Goal: Task Accomplishment & Management: Manage account settings

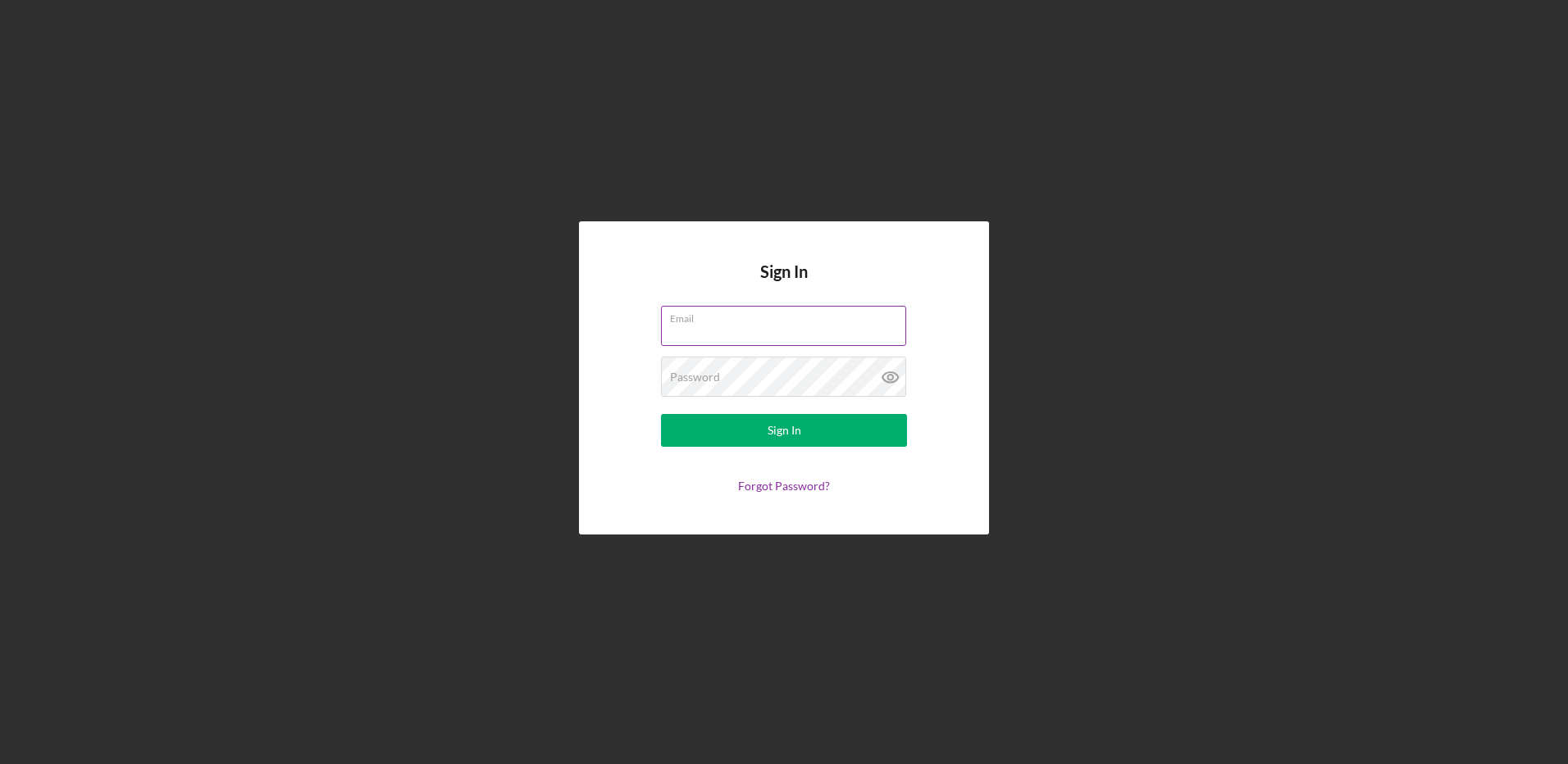
click at [688, 328] on input "Email" at bounding box center [784, 326] width 245 height 40
type input "[EMAIL_ADDRESS][DOMAIN_NAME]"
click at [888, 379] on g at bounding box center [890, 378] width 16 height 10
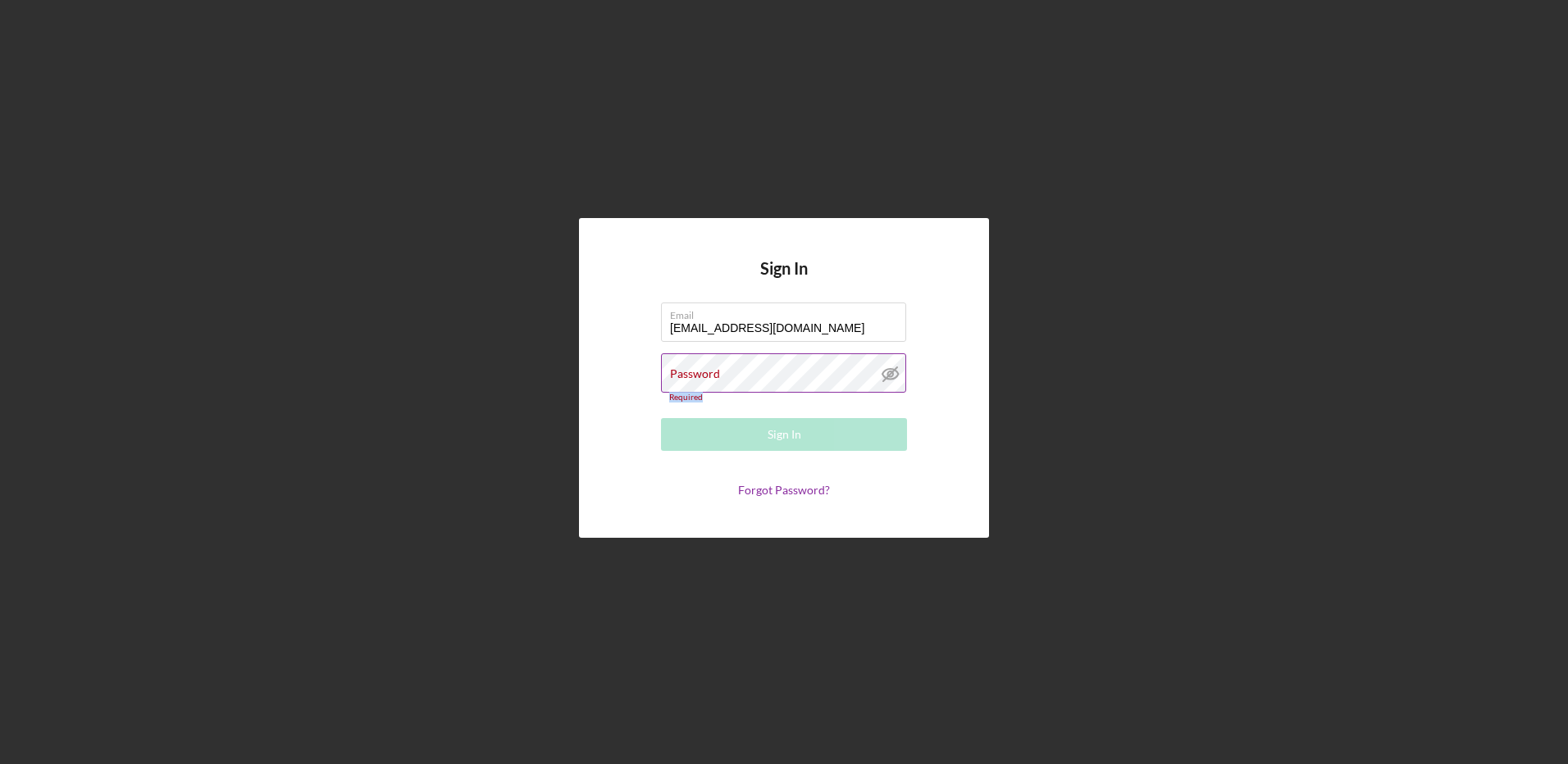
click at [888, 379] on icon at bounding box center [890, 374] width 16 height 10
click at [696, 365] on div "Password Required" at bounding box center [784, 378] width 246 height 49
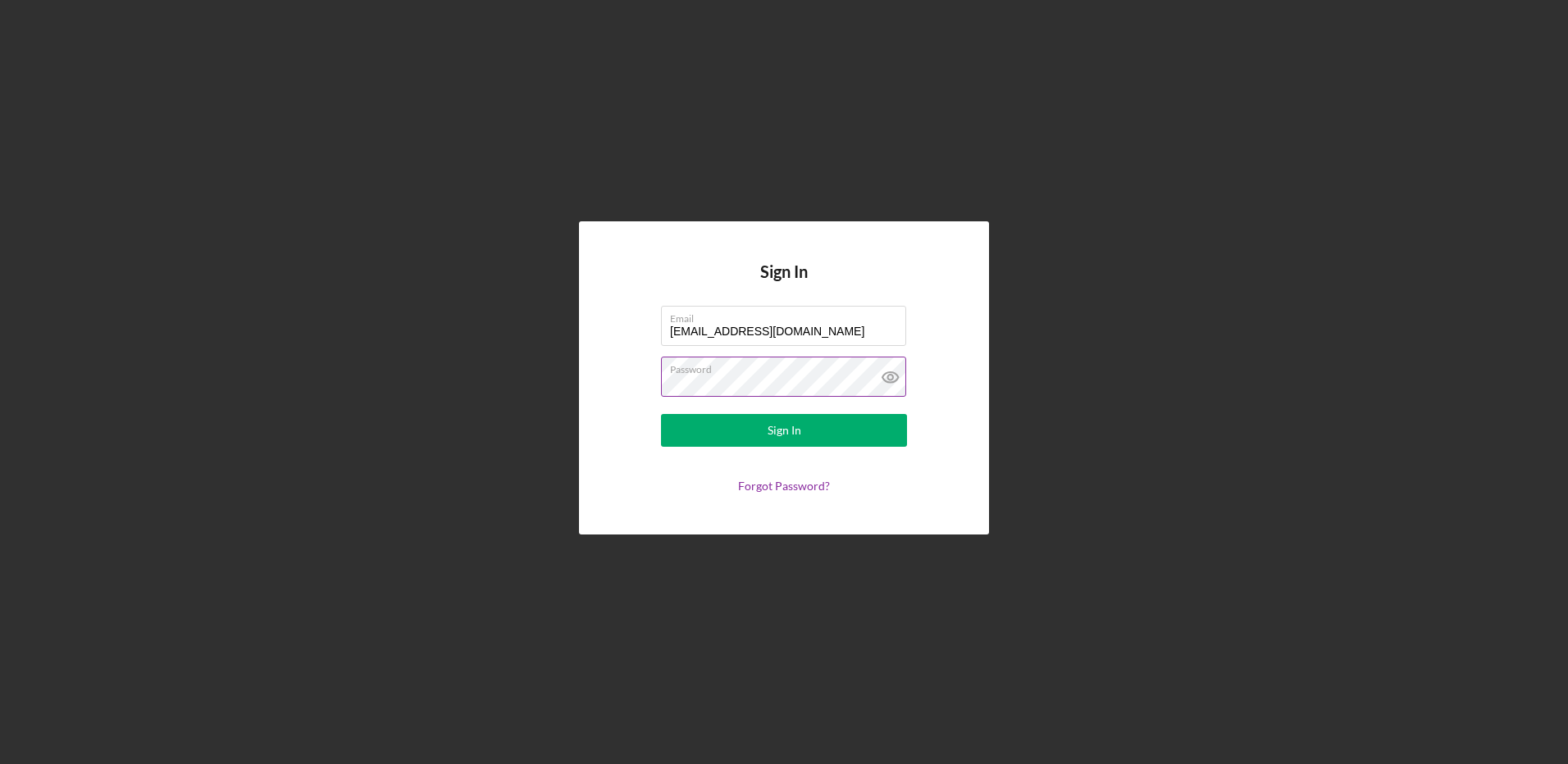
click at [890, 379] on icon at bounding box center [890, 378] width 5 height 5
click at [859, 427] on button "Sign In" at bounding box center [784, 430] width 246 height 33
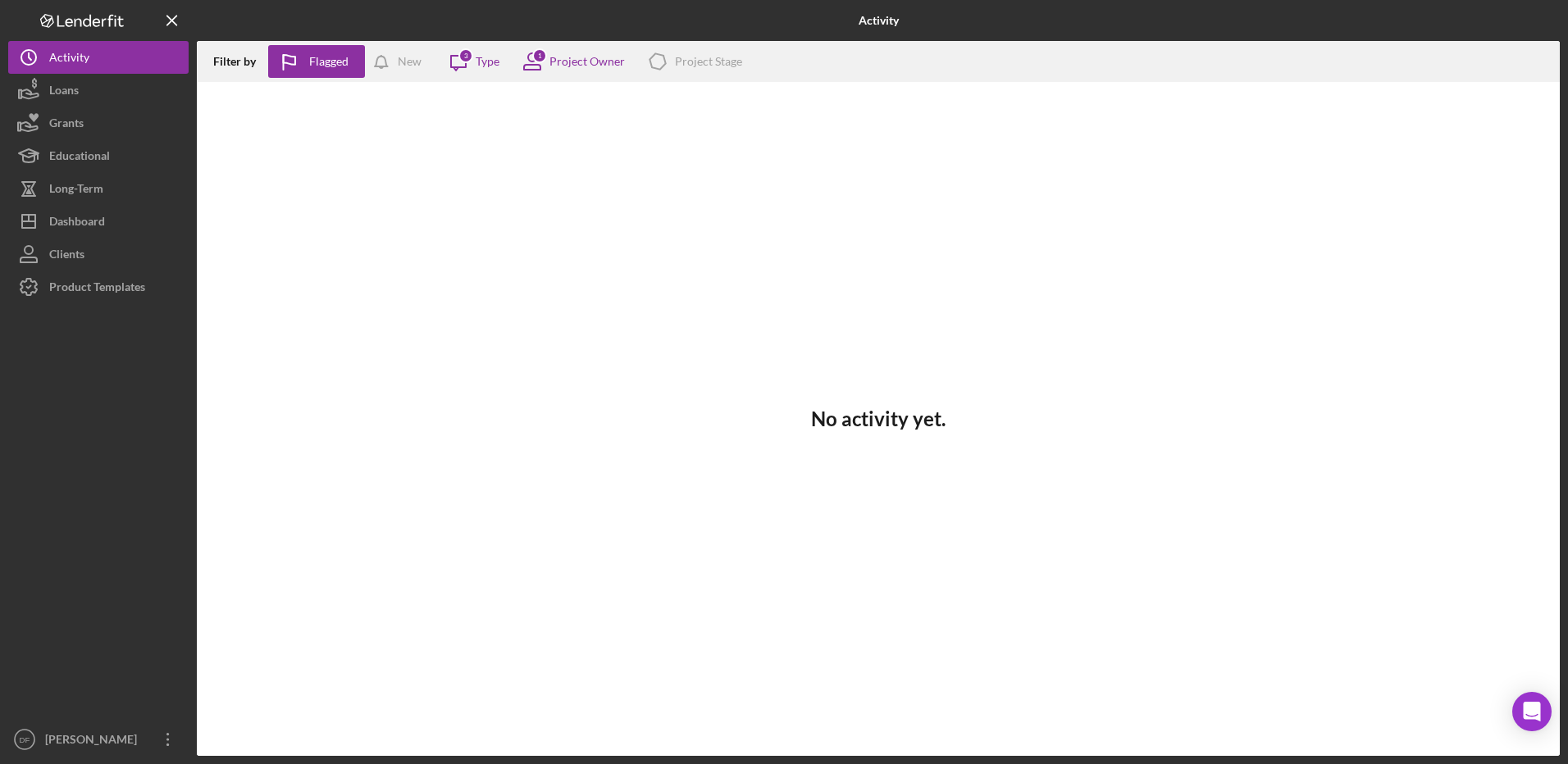
click at [0, 763] on nordpass-portal at bounding box center [0, 764] width 0 height 0
click at [98, 219] on div "Dashboard" at bounding box center [77, 223] width 56 height 37
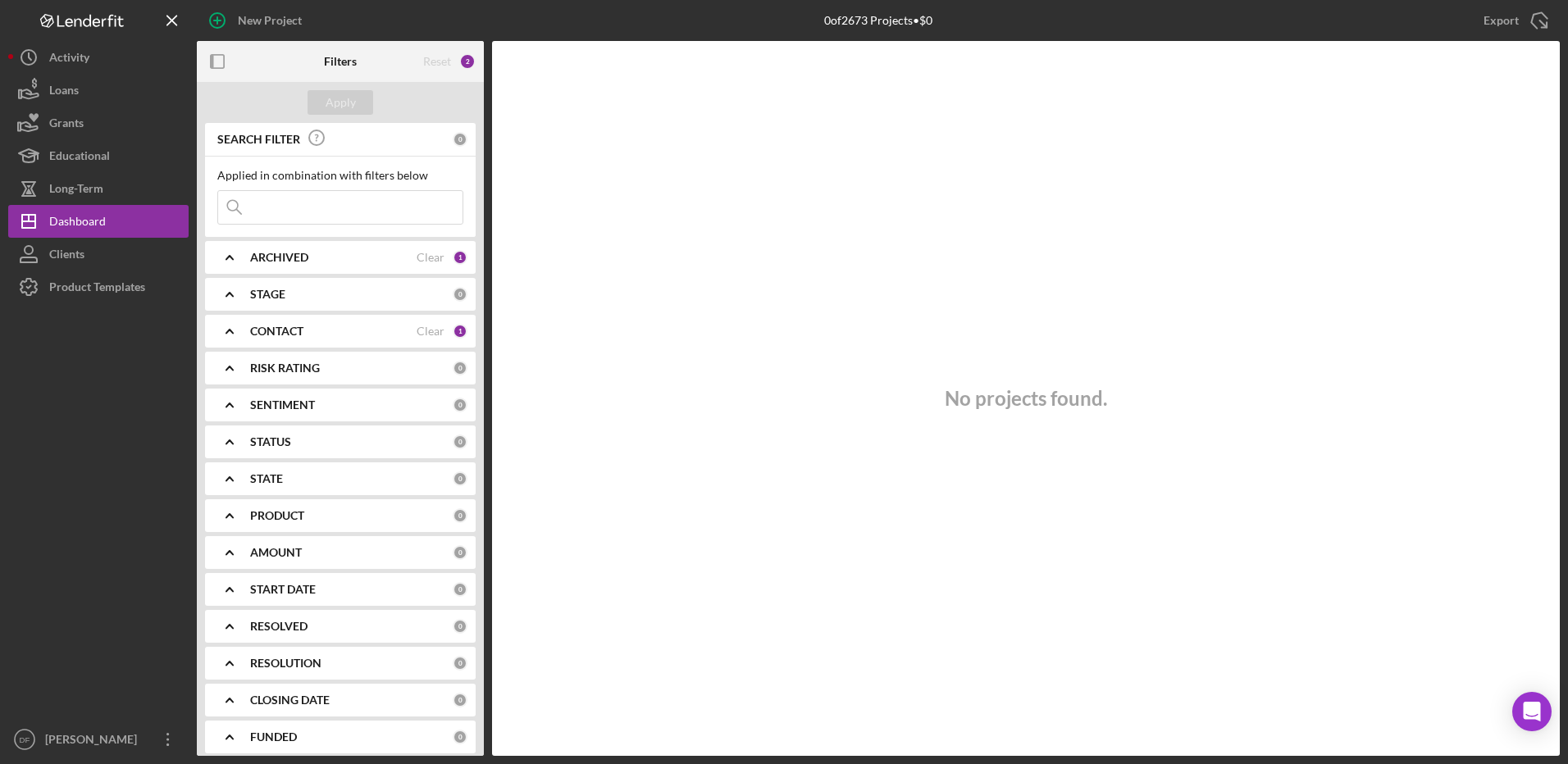
click at [277, 209] on input at bounding box center [340, 207] width 245 height 33
type input "Gray Space"
click at [257, 207] on input "Gray Space" at bounding box center [340, 207] width 245 height 33
click at [424, 143] on div "Clear" at bounding box center [430, 139] width 28 height 13
click at [369, 250] on div "ARCHIVED Clear 1" at bounding box center [358, 257] width 217 height 15
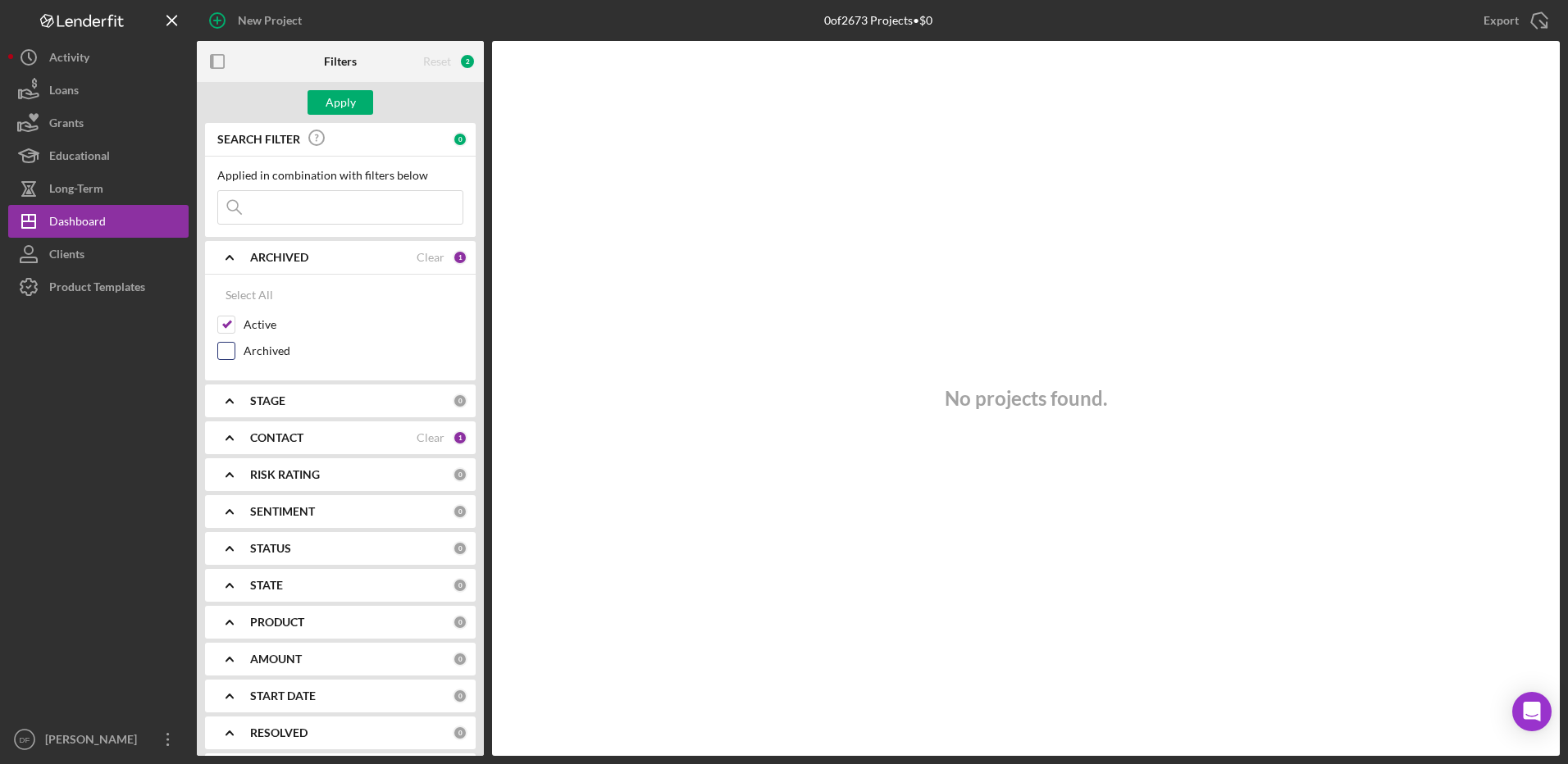
click at [254, 348] on label "Archived" at bounding box center [354, 351] width 220 height 16
click at [234, 348] on input "Archived" at bounding box center [226, 351] width 16 height 16
checkbox input "true"
click at [329, 258] on div "ARCHIVED" at bounding box center [333, 257] width 167 height 13
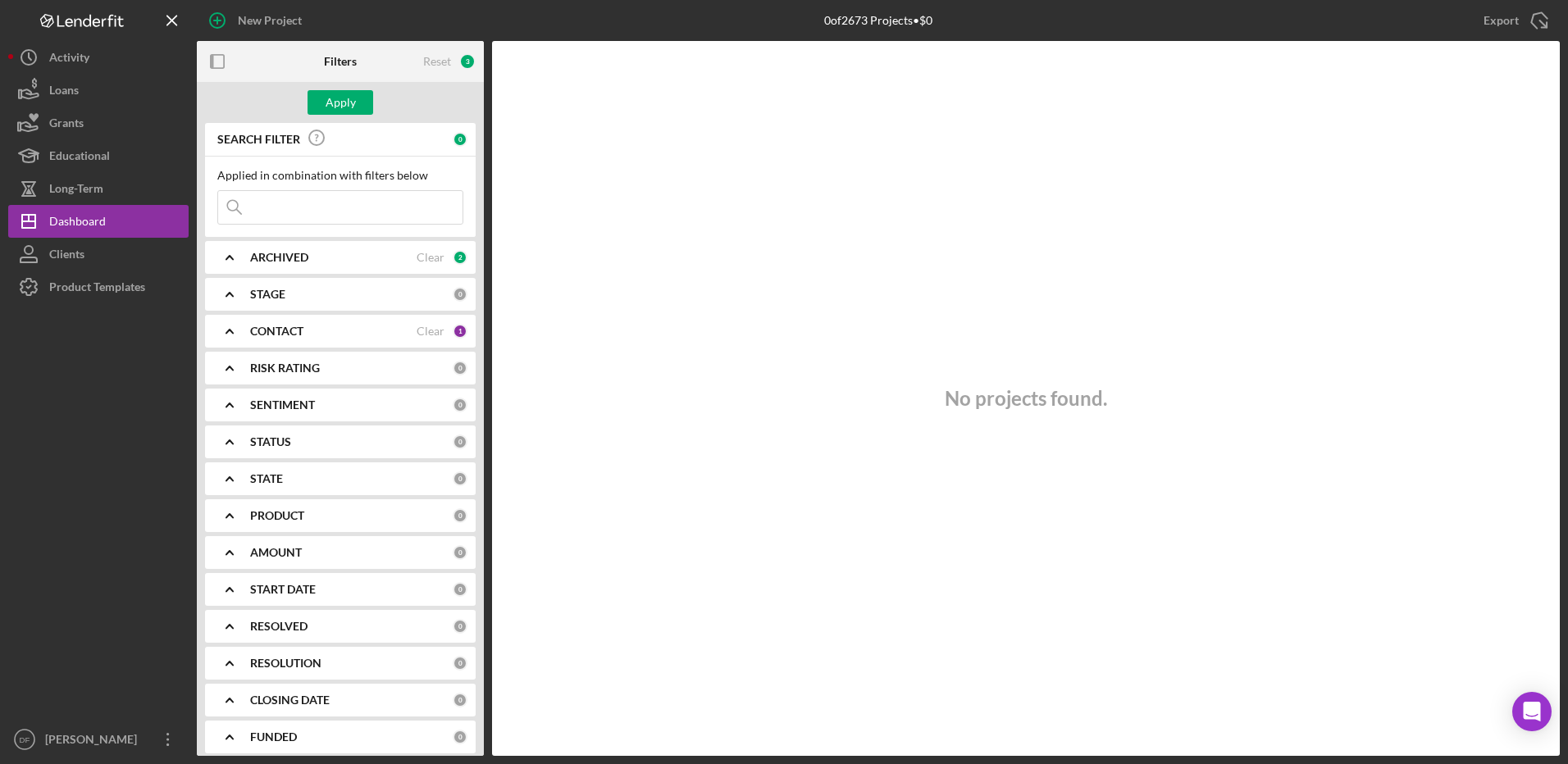
click at [348, 328] on div "CONTACT" at bounding box center [333, 331] width 167 height 13
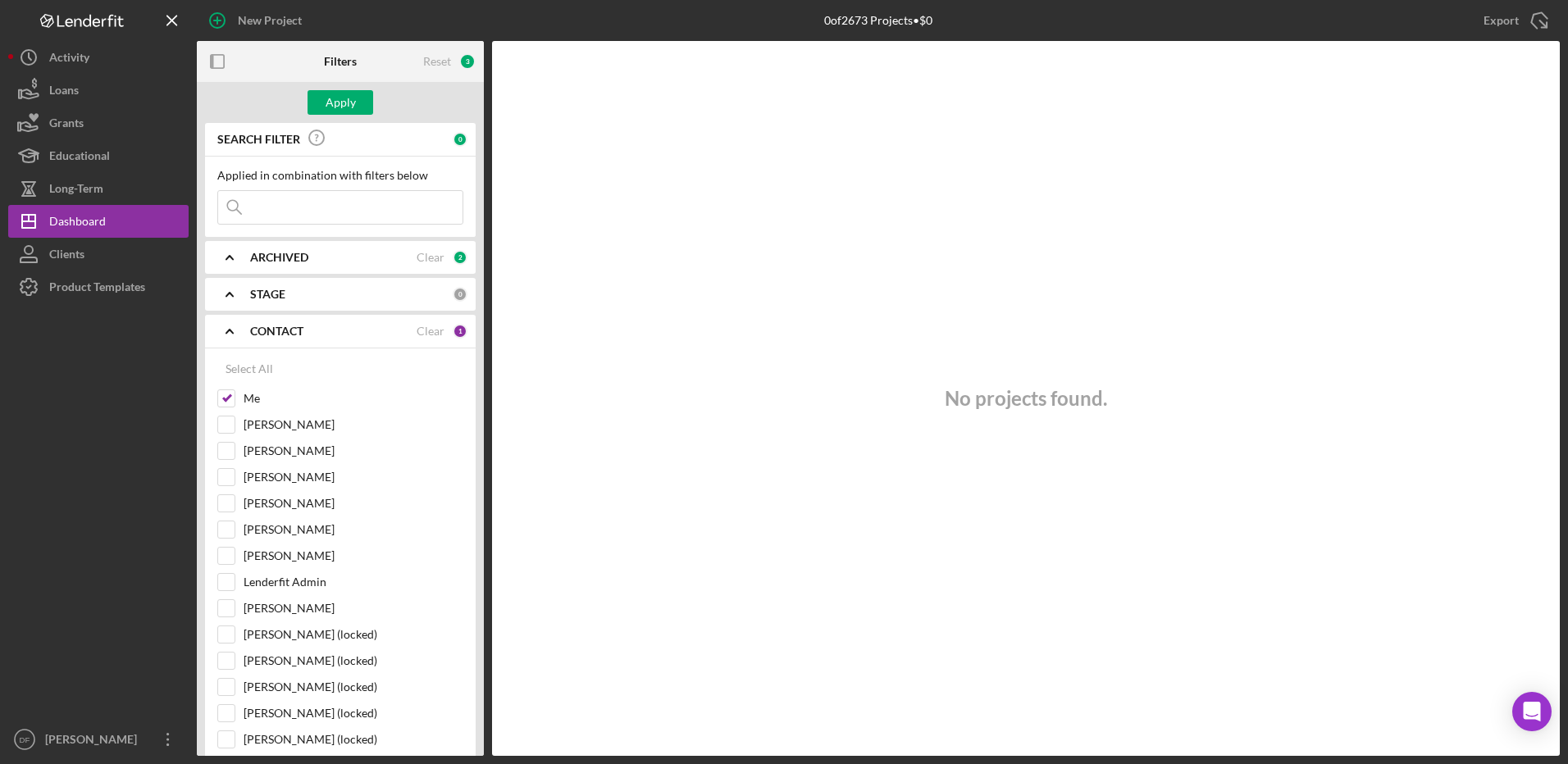
click at [348, 328] on div "CONTACT" at bounding box center [333, 331] width 167 height 13
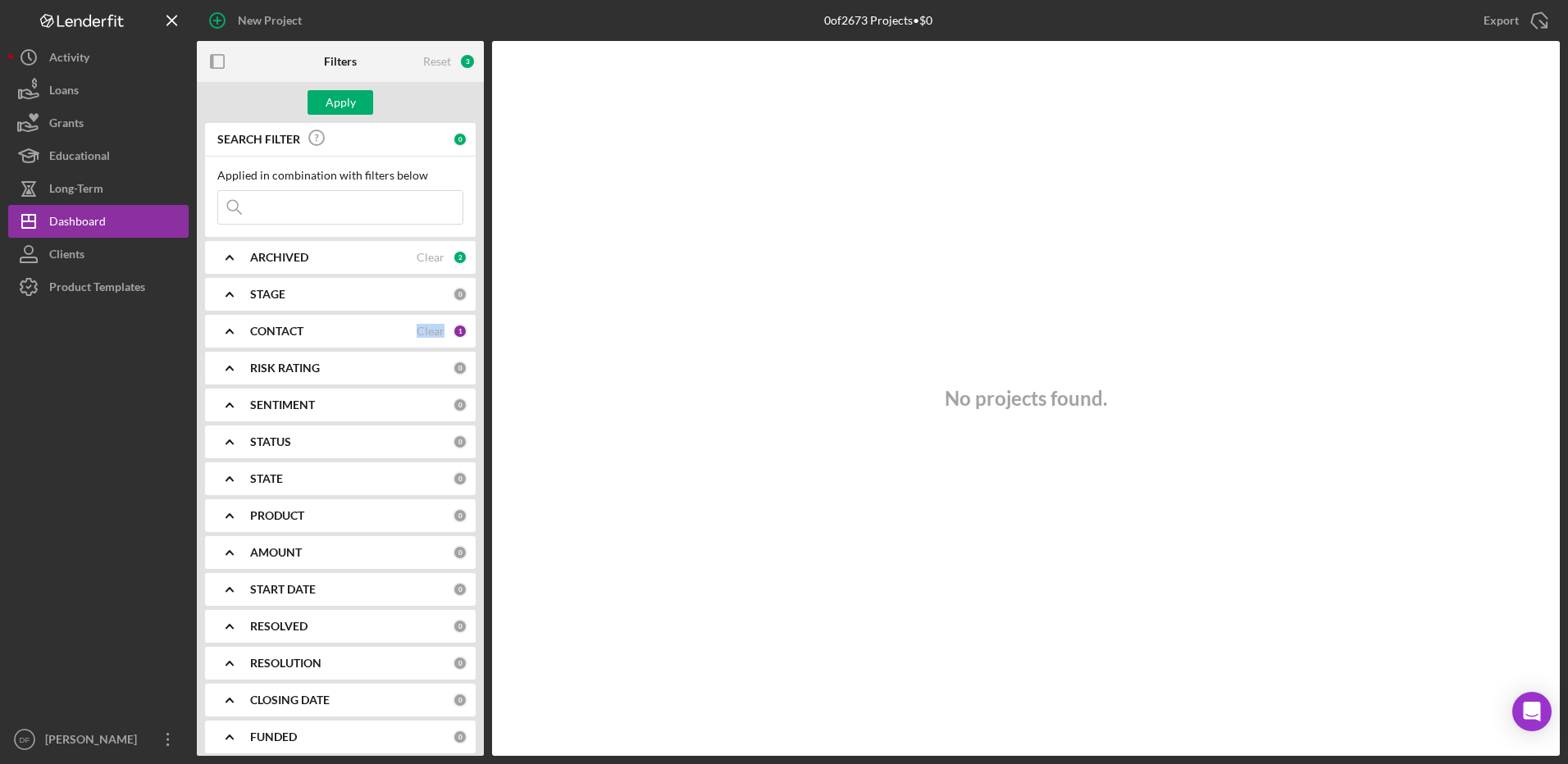
click at [348, 328] on div "CONTACT" at bounding box center [333, 331] width 167 height 13
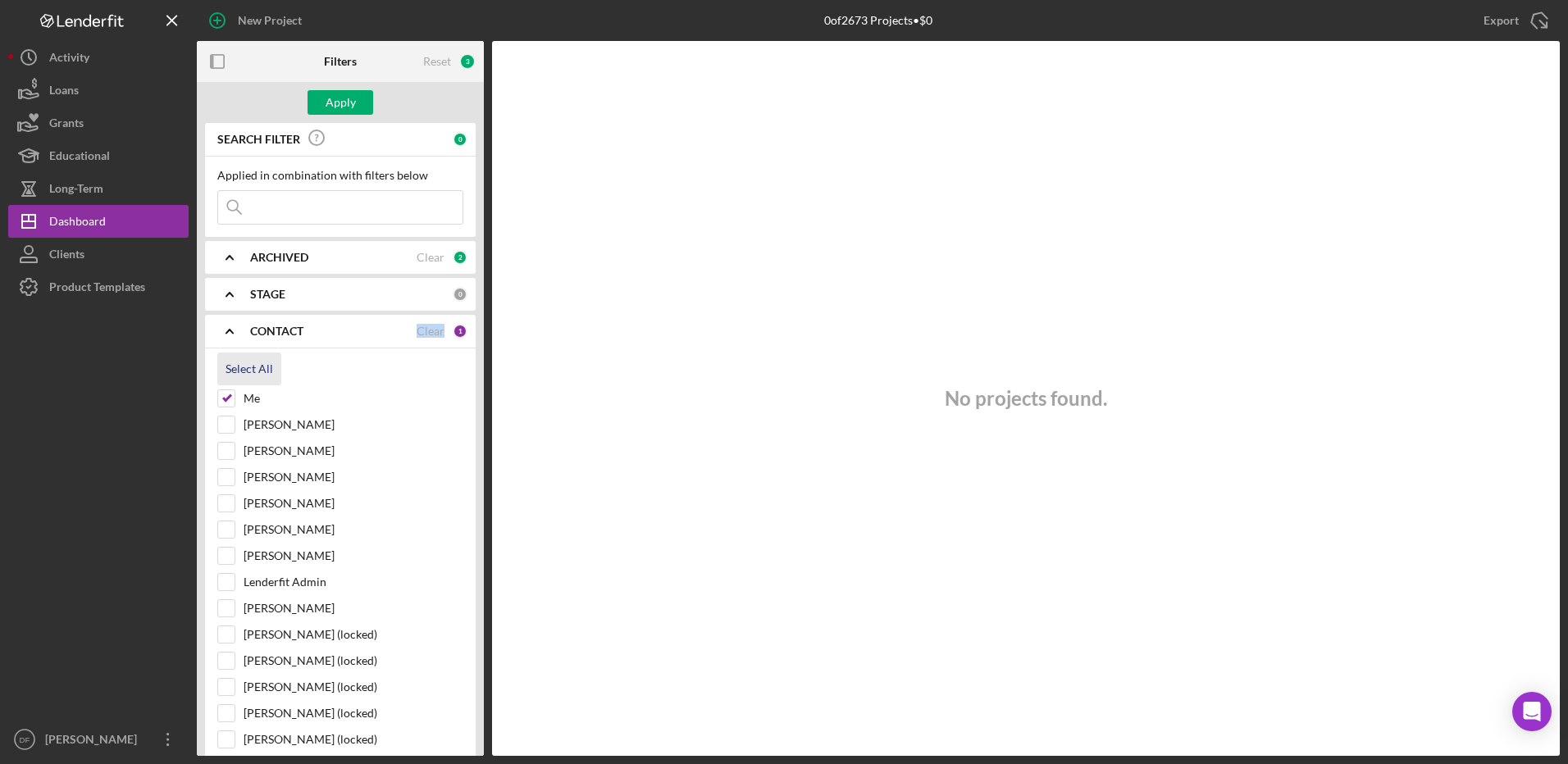
drag, startPoint x: 348, startPoint y: 328, endPoint x: 256, endPoint y: 367, distance: 99.9
click at [256, 367] on div "Select All" at bounding box center [249, 369] width 48 height 33
checkbox input "true"
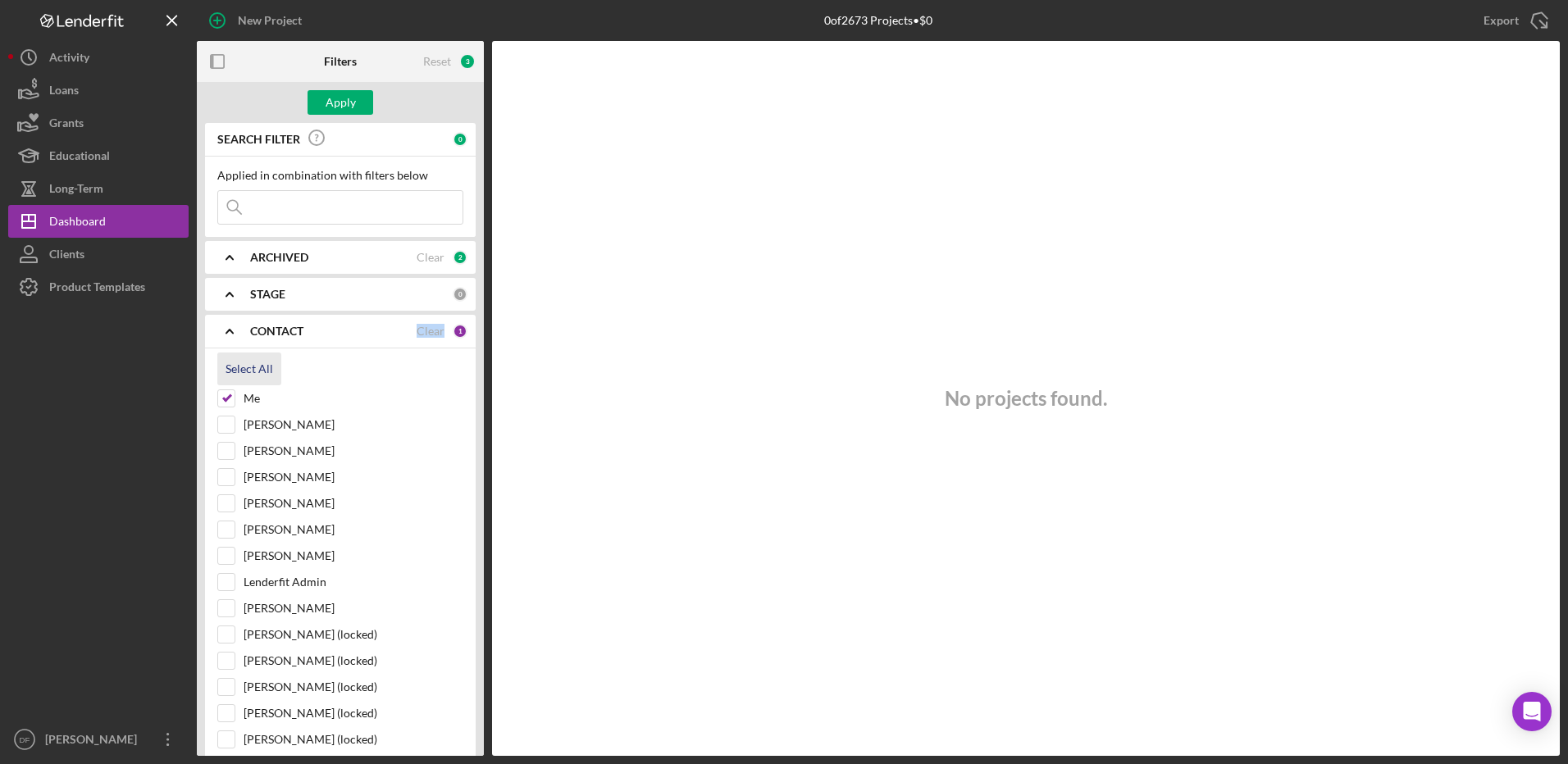
checkbox input "true"
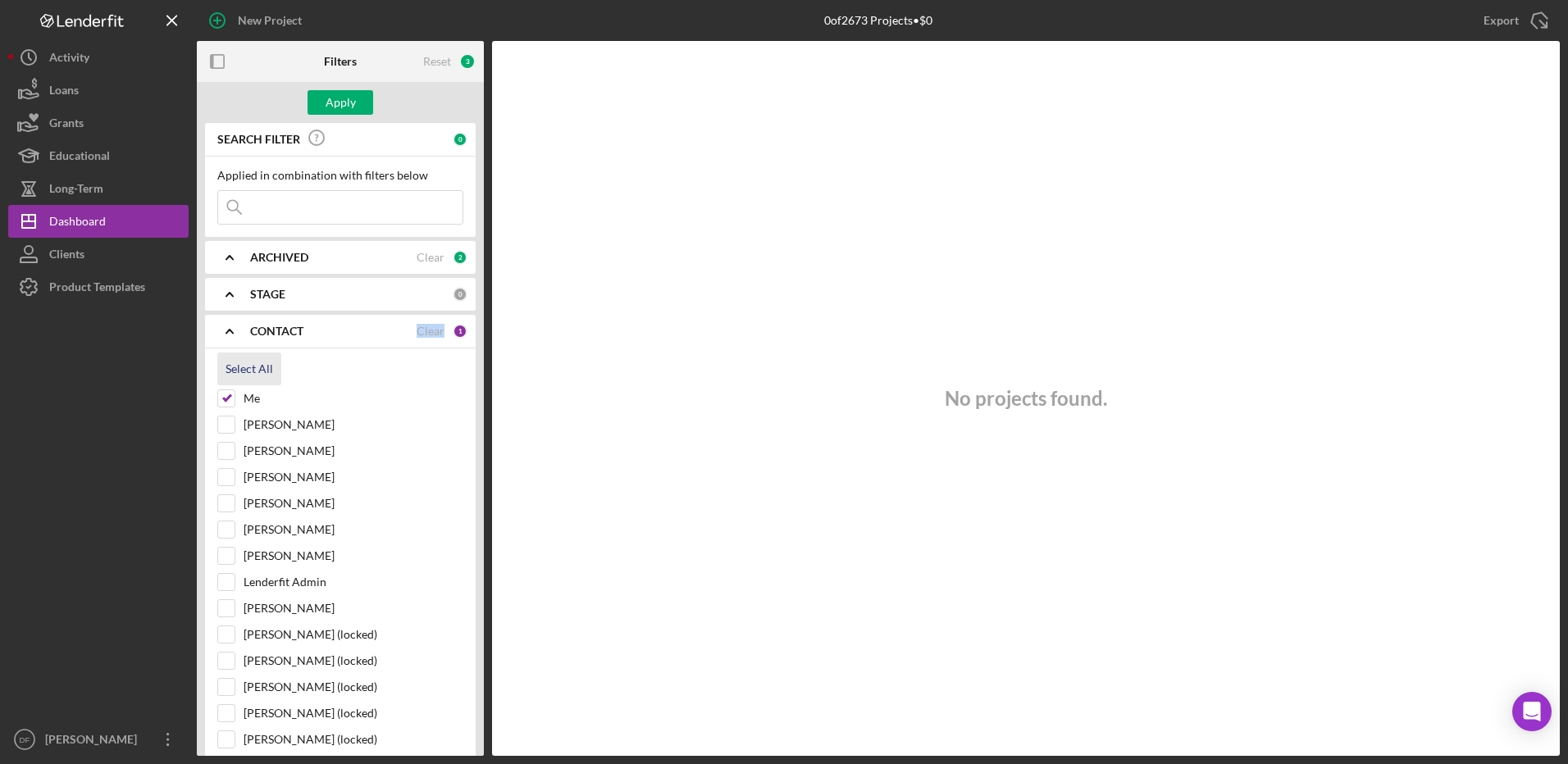
checkbox input "true"
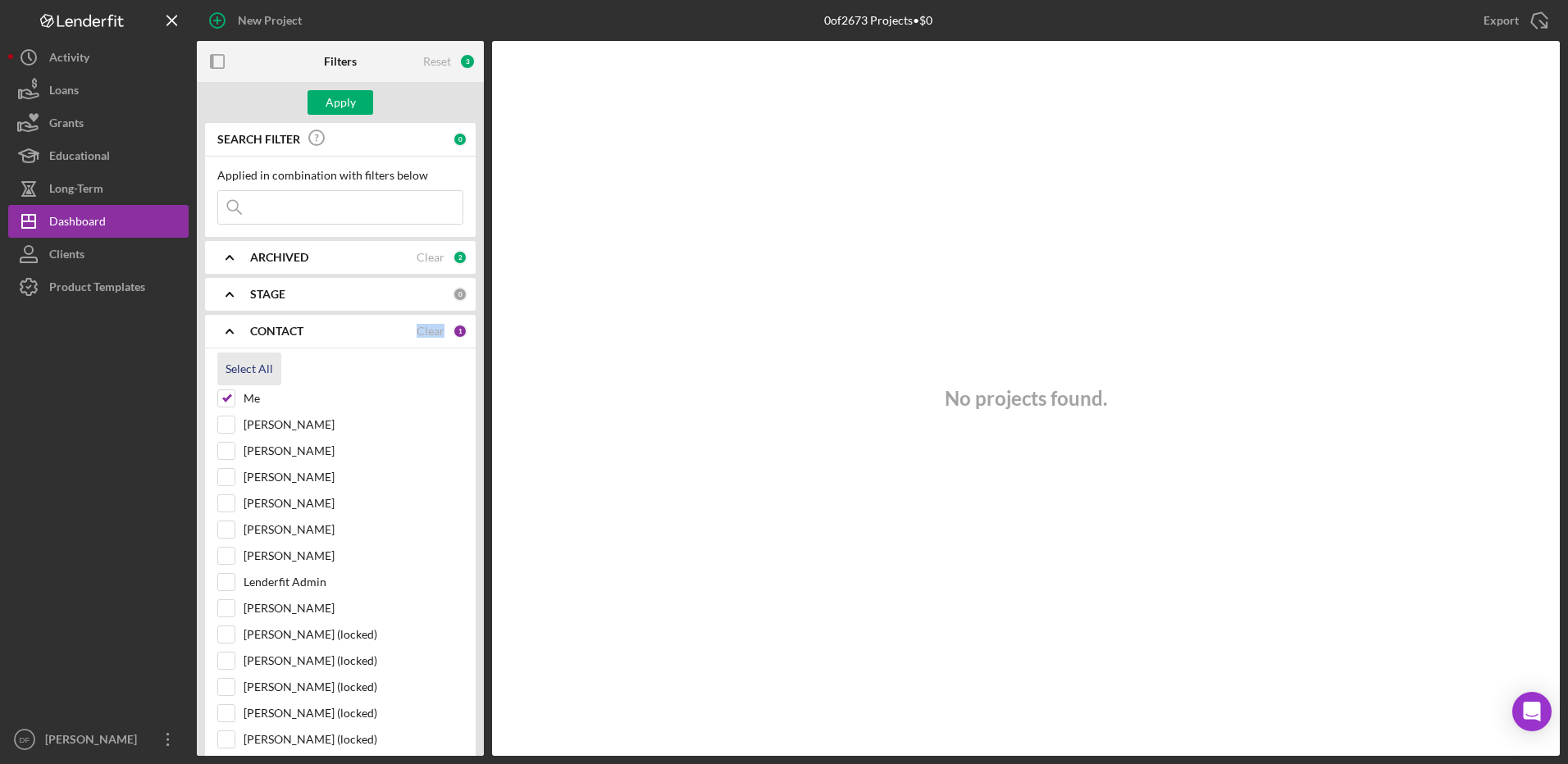
checkbox input "true"
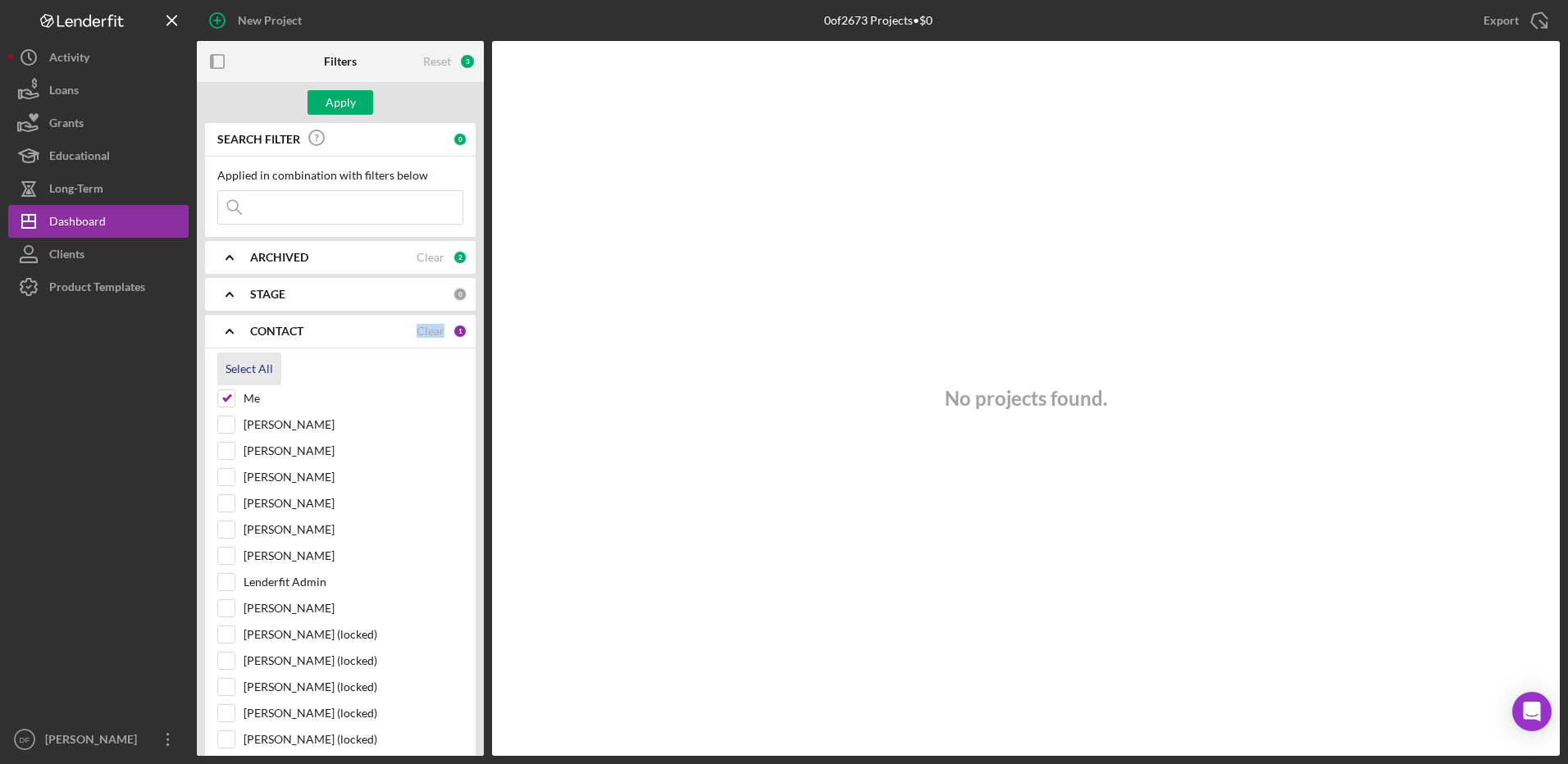
checkbox input "true"
click at [305, 338] on div "CONTACT" at bounding box center [333, 331] width 167 height 13
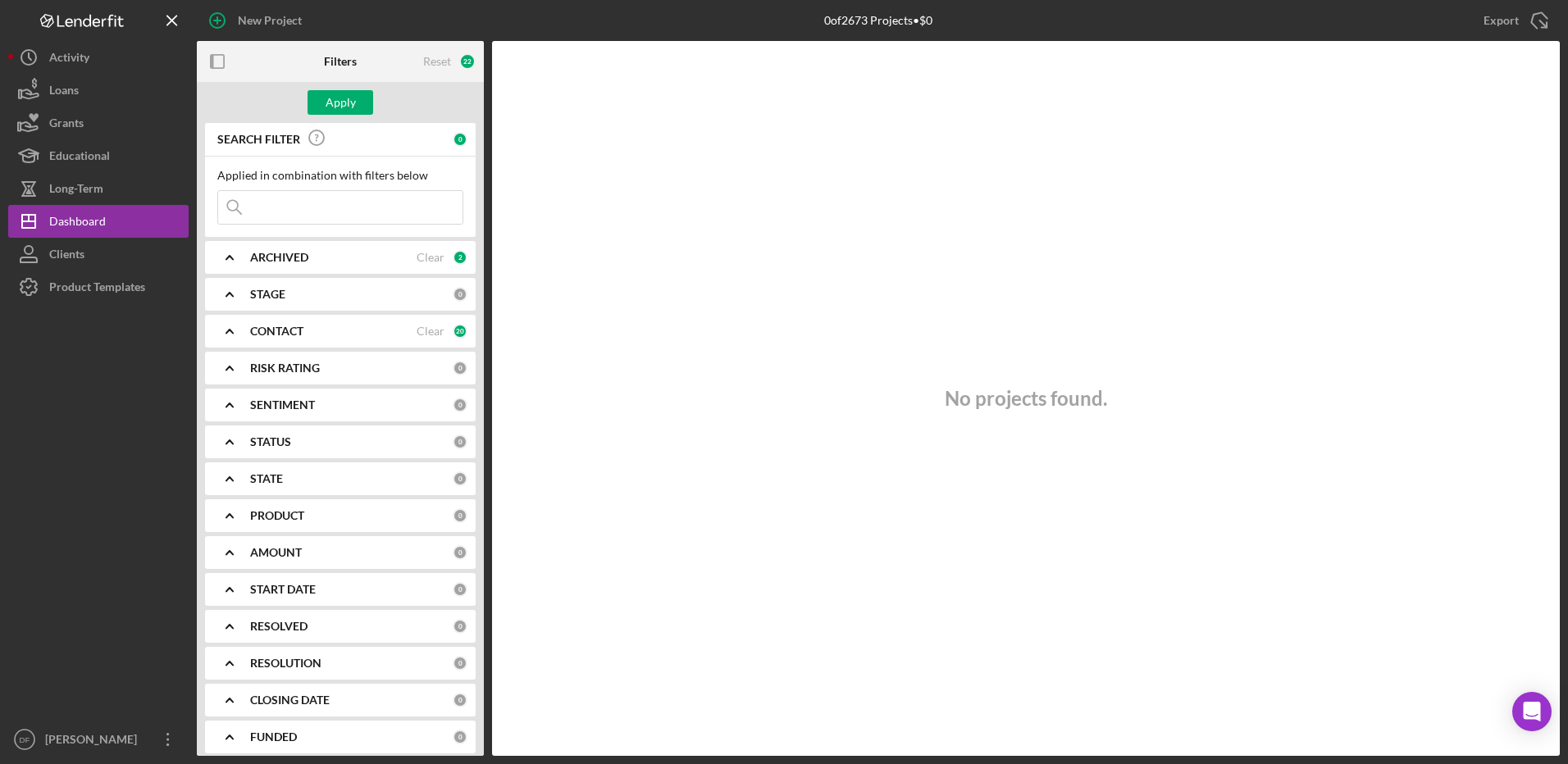
click at [294, 370] on b "RISK RATING" at bounding box center [284, 367] width 70 height 13
click at [294, 366] on b "RISK RATING" at bounding box center [284, 367] width 70 height 13
click at [299, 211] on input at bounding box center [340, 207] width 245 height 33
type input "GraySpace"
click at [332, 111] on div "Apply" at bounding box center [341, 102] width 30 height 24
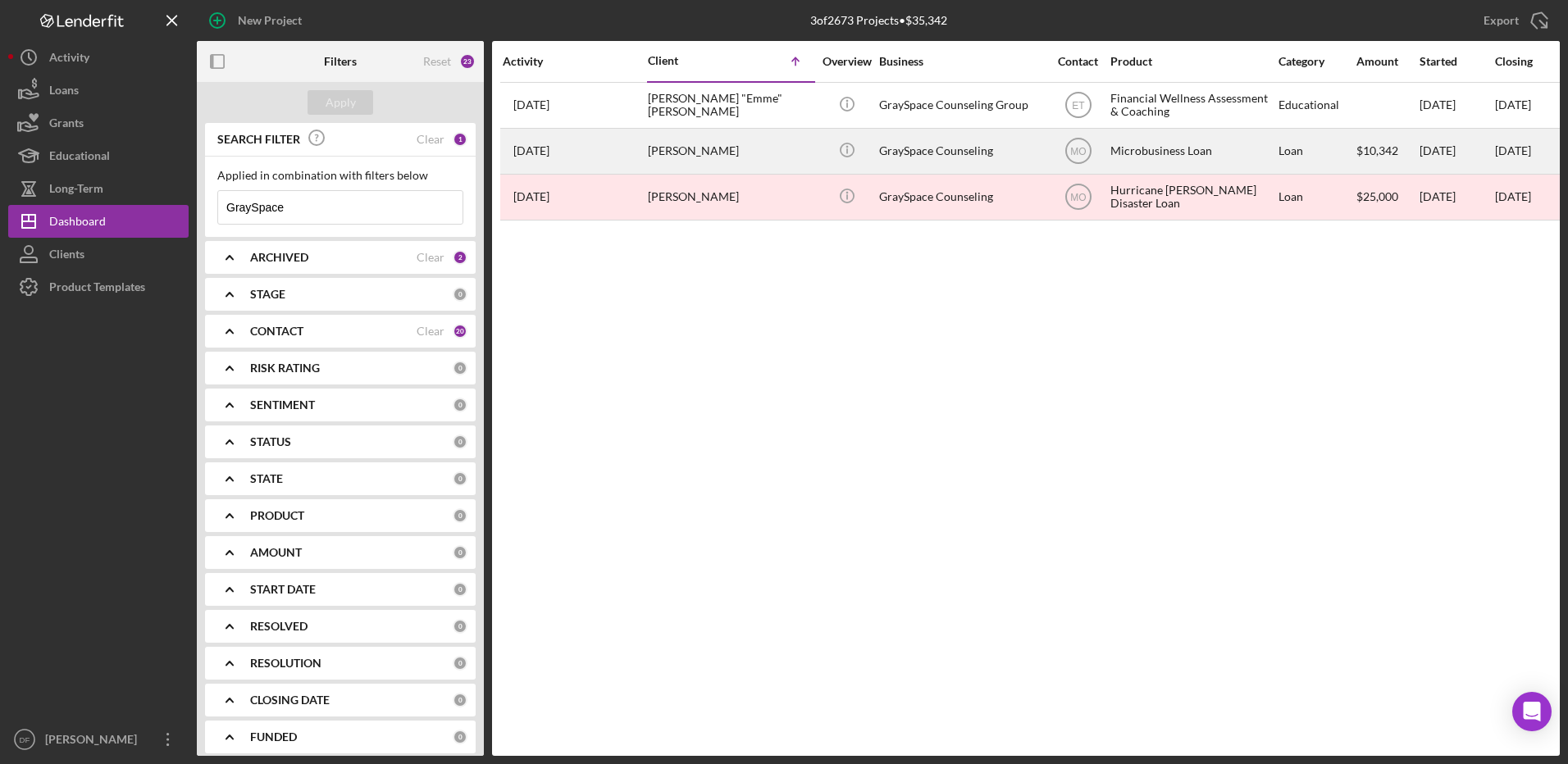
click at [903, 147] on div "GraySpace Counseling" at bounding box center [961, 151] width 164 height 43
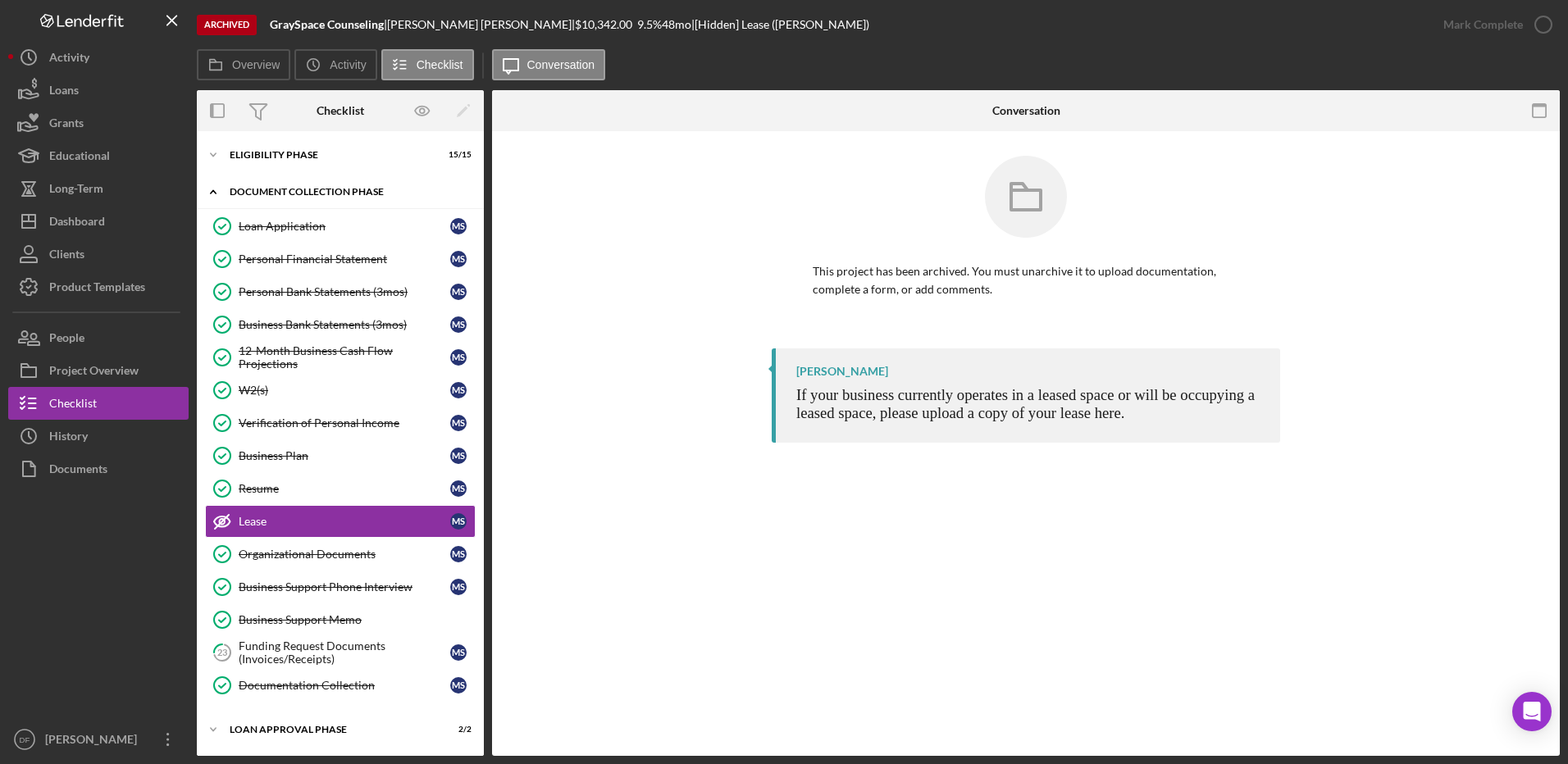
click at [385, 187] on div "Document Collection Phase" at bounding box center [347, 191] width 233 height 10
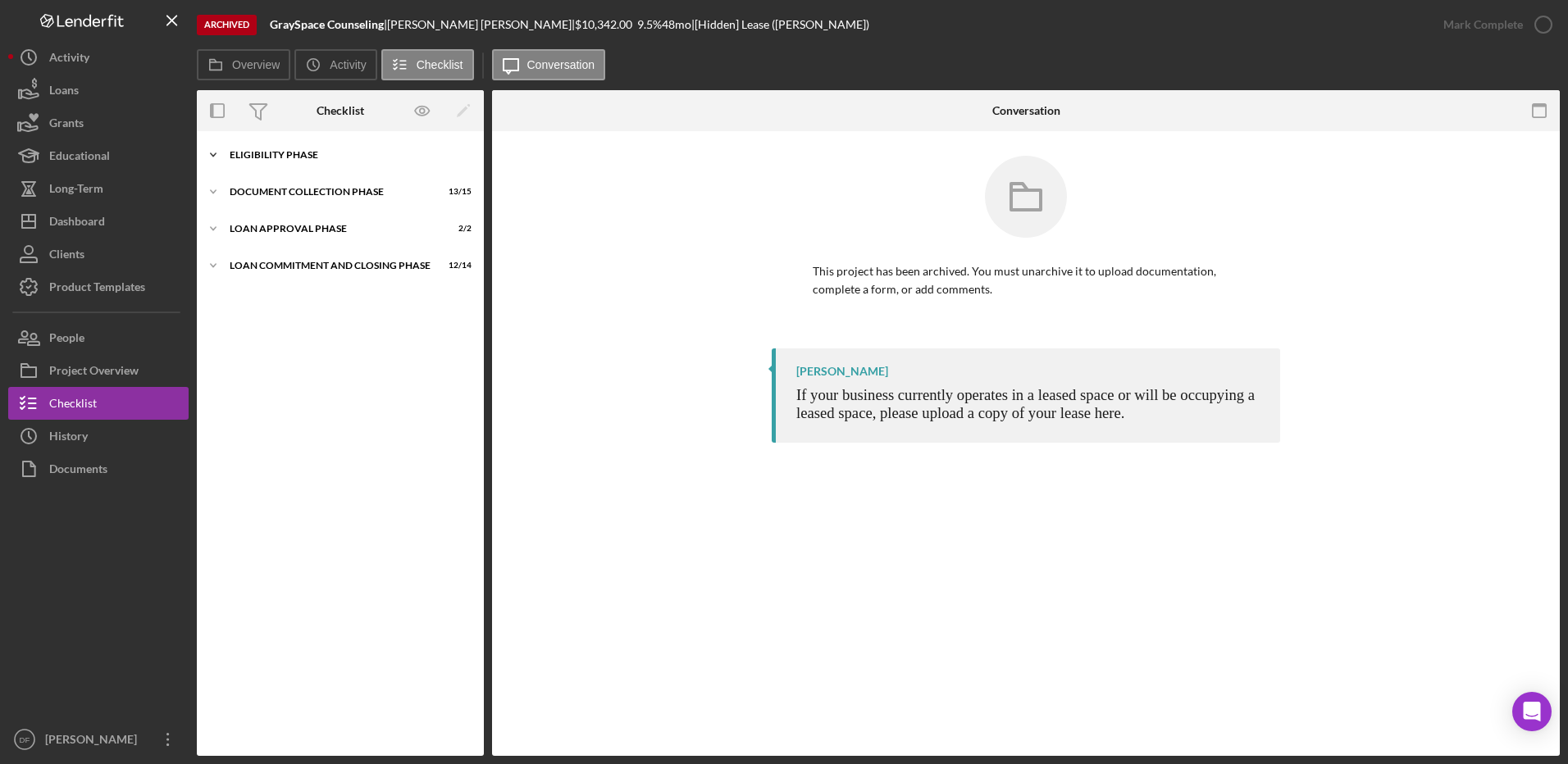
click at [357, 150] on div "Icon/Expander Eligibility Phase 15 / 15" at bounding box center [341, 155] width 287 height 33
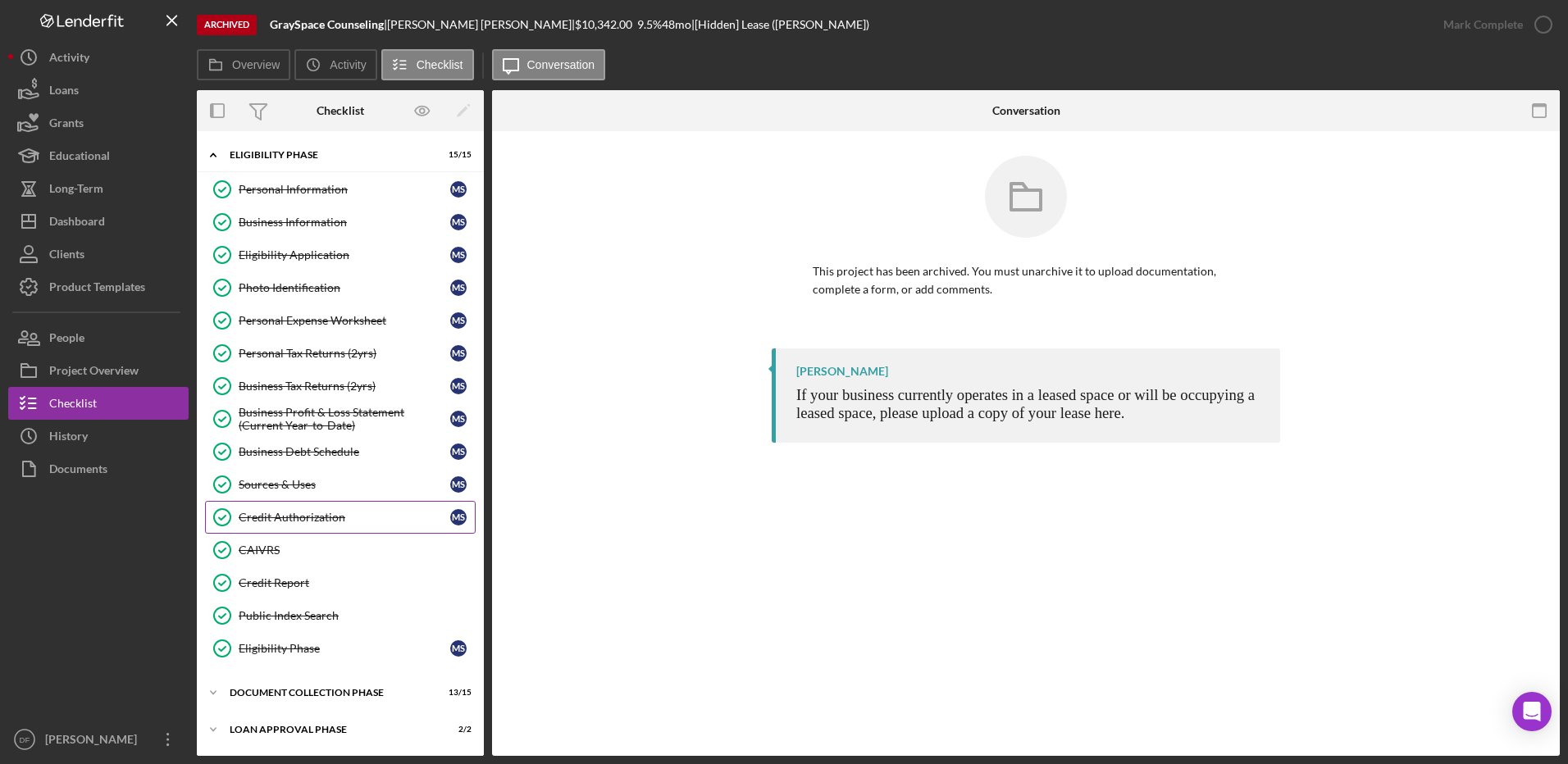
click at [369, 508] on link "Credit Authorization Credit Authorization M S" at bounding box center [340, 518] width 271 height 33
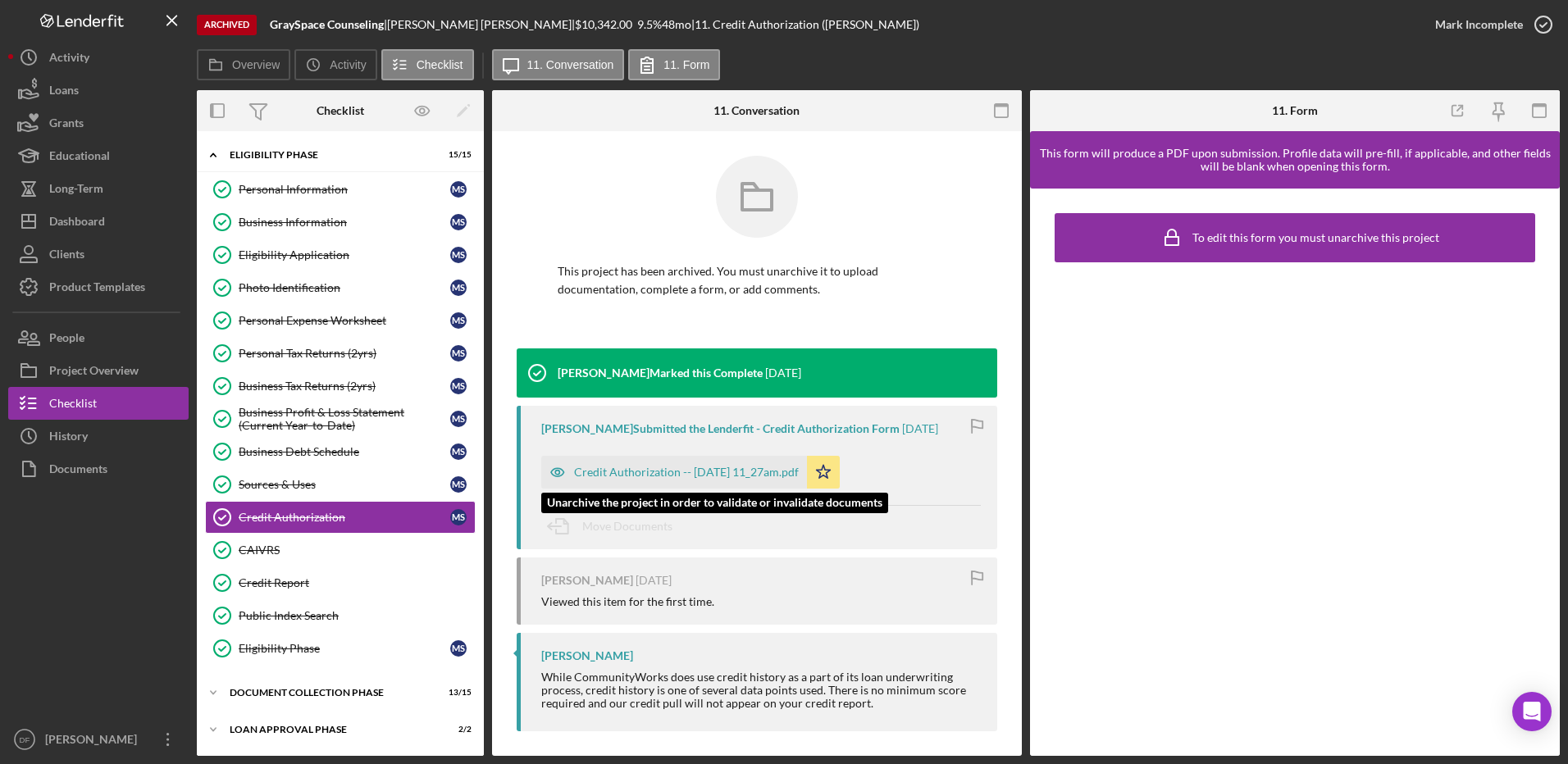
click at [755, 464] on div "Credit Authorization -- 2024-07-01 11_27am.pdf" at bounding box center [673, 472] width 265 height 33
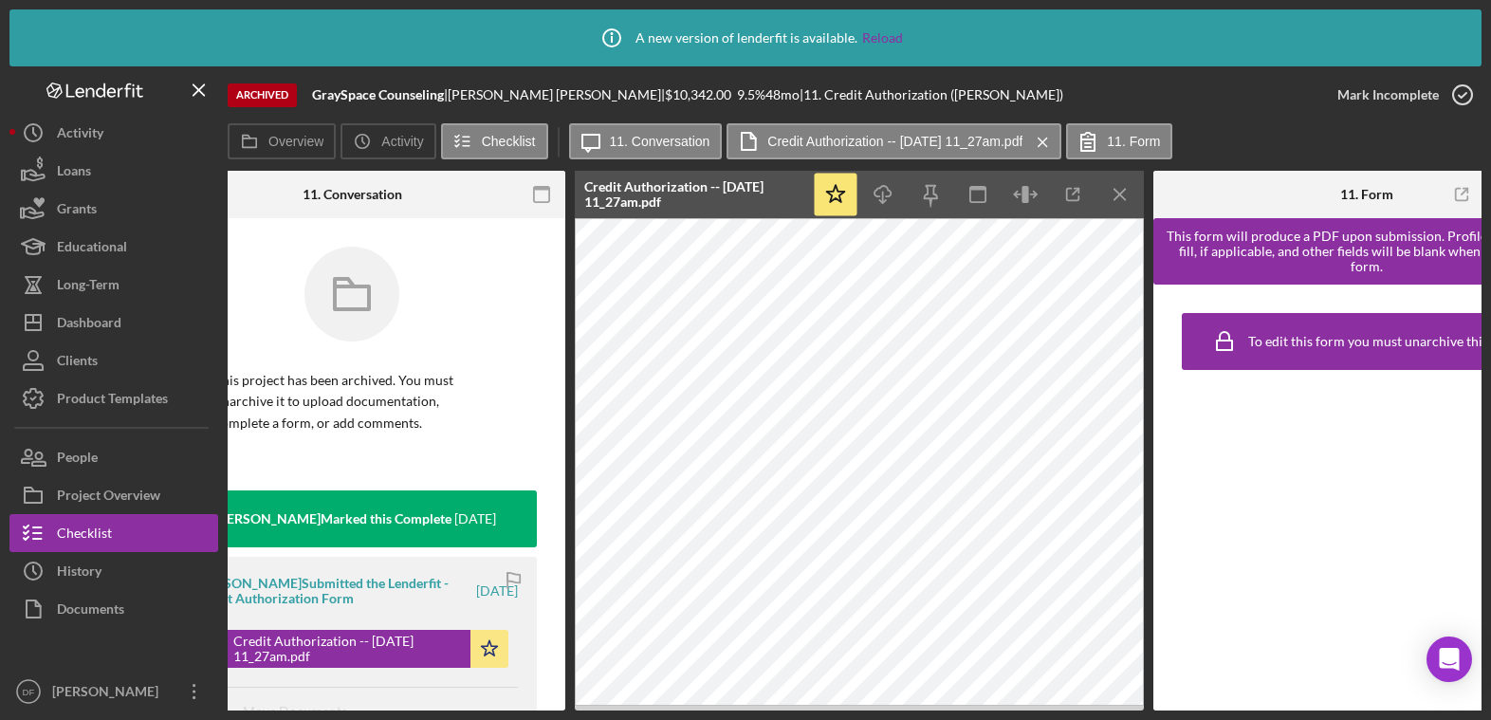
scroll to position [0, 431]
drag, startPoint x: 126, startPoint y: 324, endPoint x: 148, endPoint y: 341, distance: 27.1
click at [126, 324] on button "Icon/Dashboard Dashboard" at bounding box center [113, 323] width 209 height 38
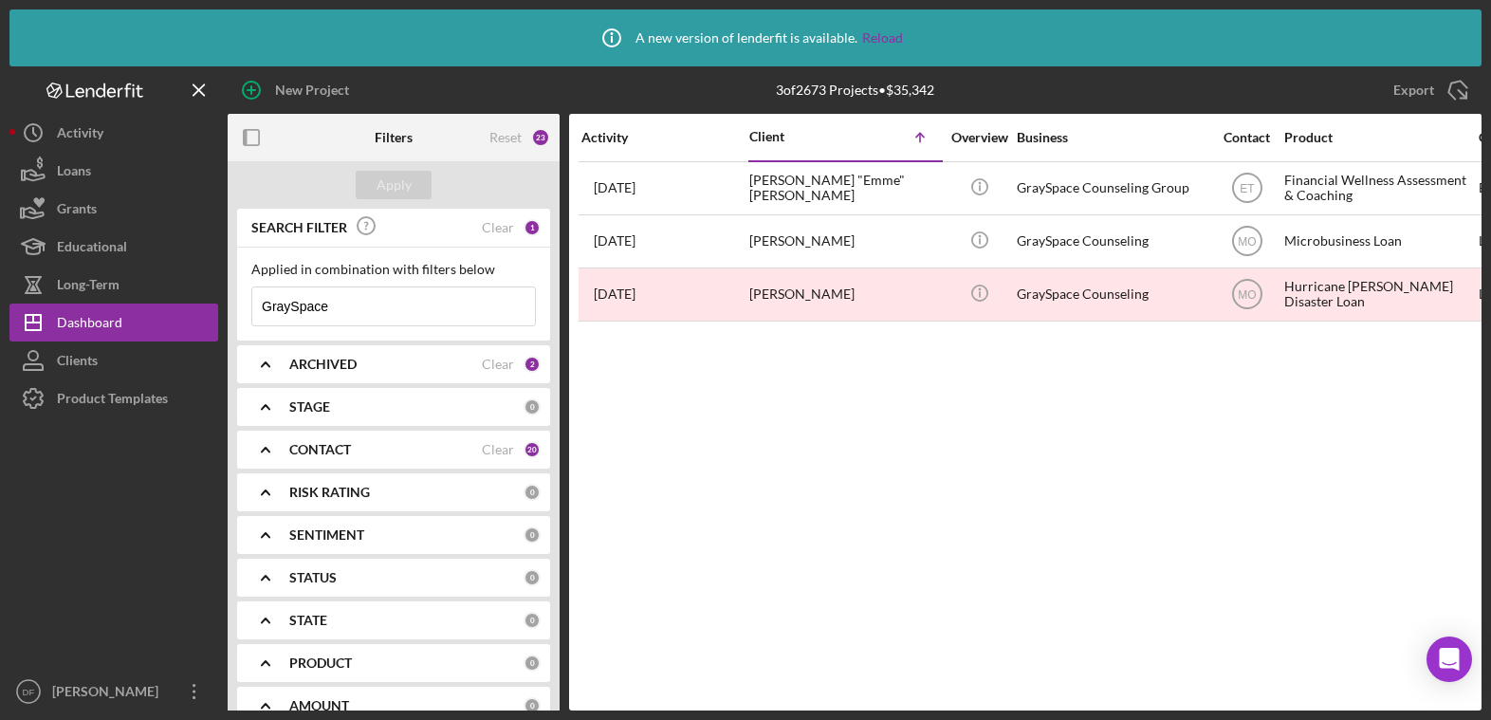
click at [714, 445] on div "Activity Client Icon/Table Sort Arrow Overview Business Contact Product Categor…" at bounding box center [1025, 412] width 913 height 597
click at [432, 305] on input "GraySpace" at bounding box center [393, 306] width 283 height 38
paste input "Eros Arcana"
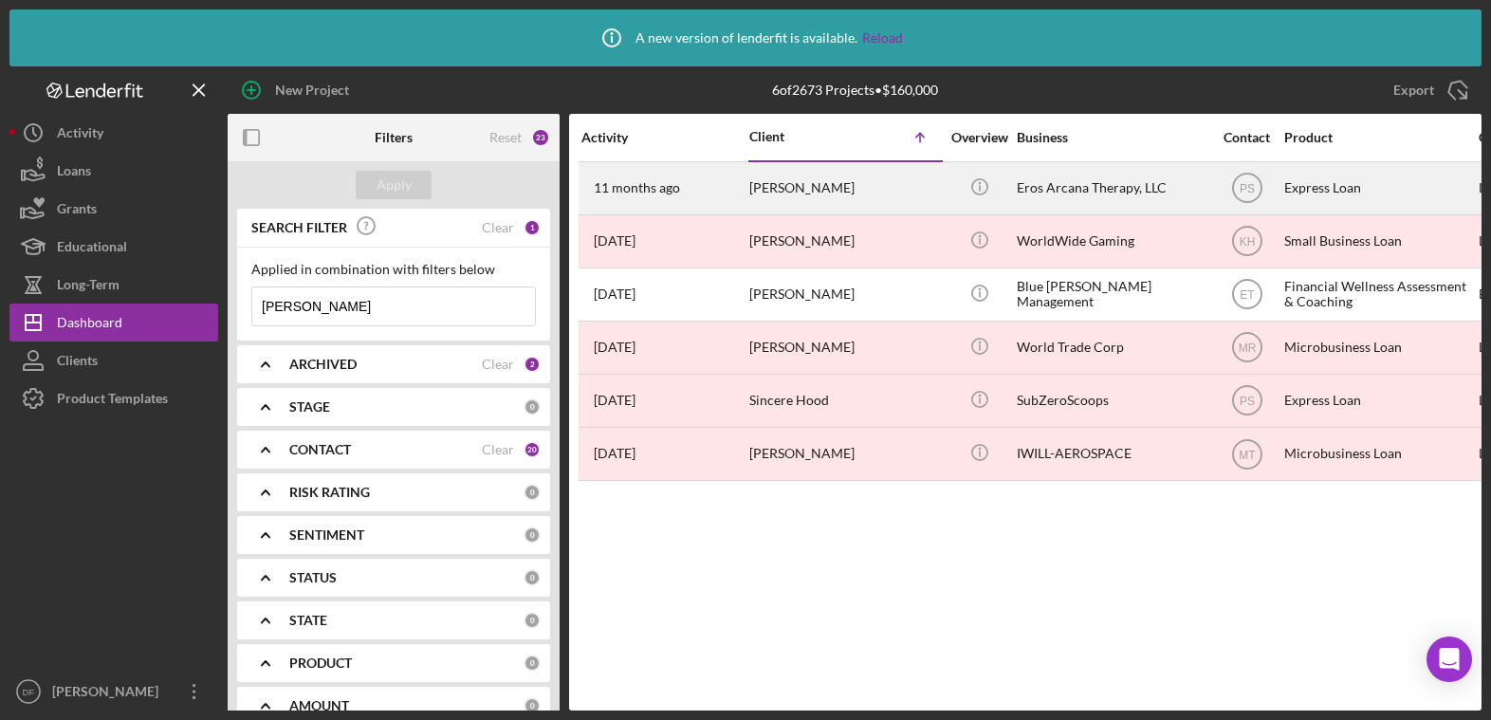
type input "Eros Arcana"
click at [1105, 183] on div "Eros Arcana Therapy, LLC" at bounding box center [1112, 188] width 190 height 50
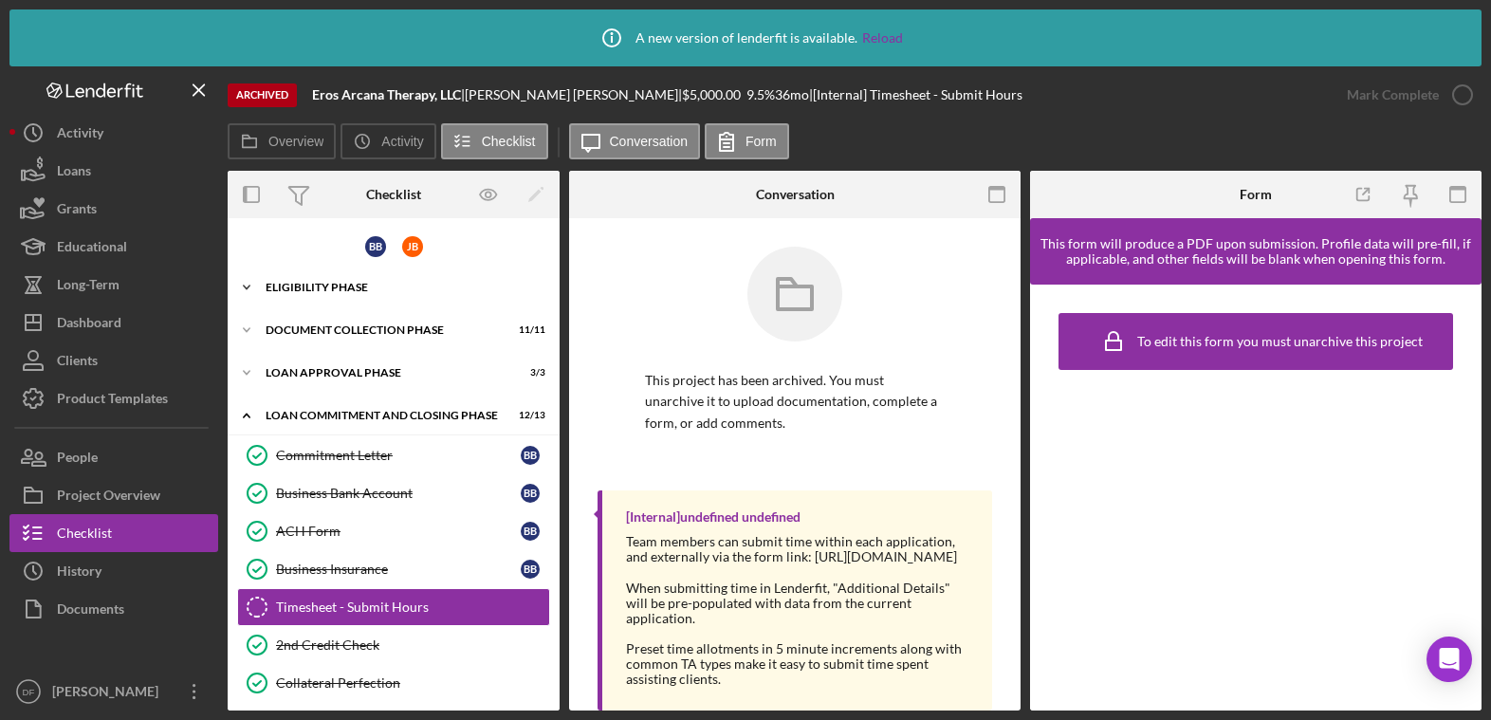
click at [381, 285] on div "Eligibility Phase" at bounding box center [401, 287] width 270 height 11
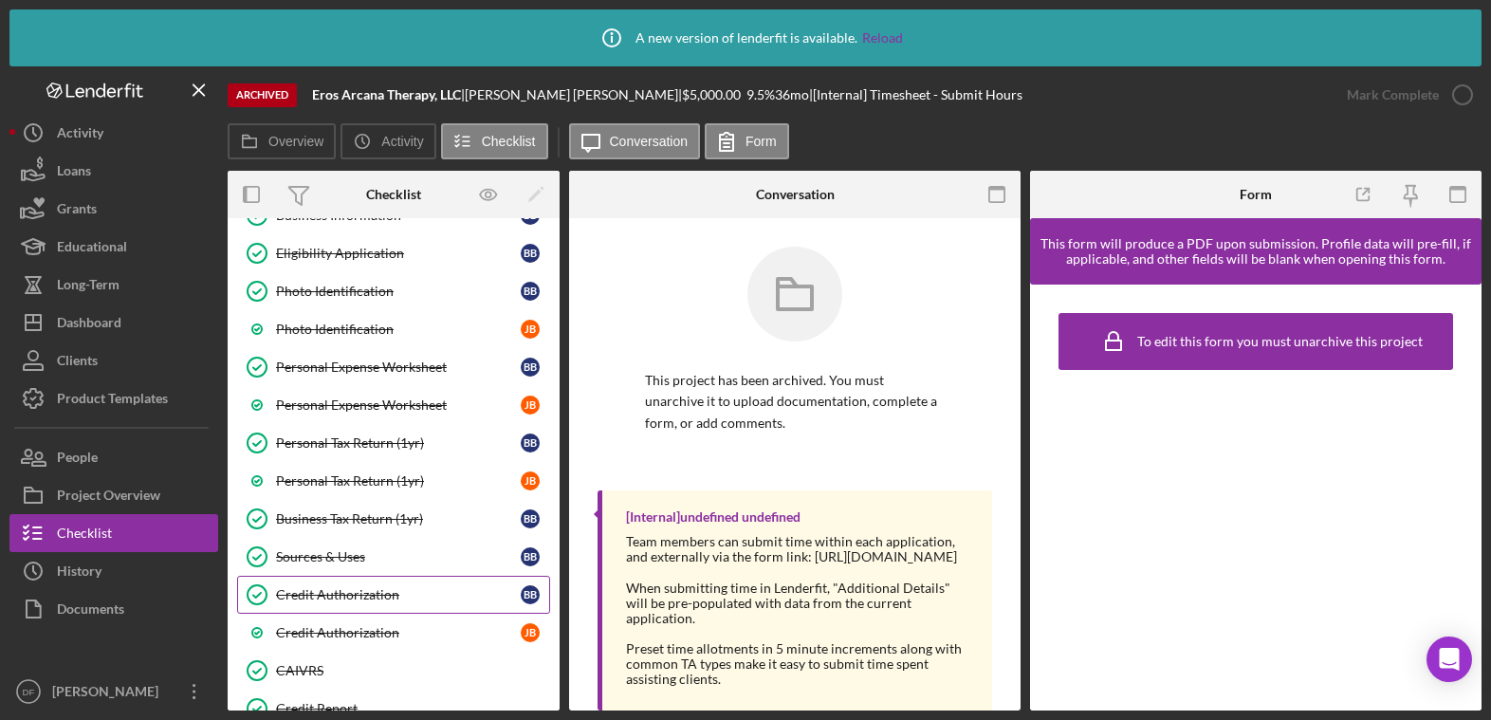
scroll to position [189, 0]
click at [354, 587] on div "Credit Authorization" at bounding box center [398, 593] width 245 height 15
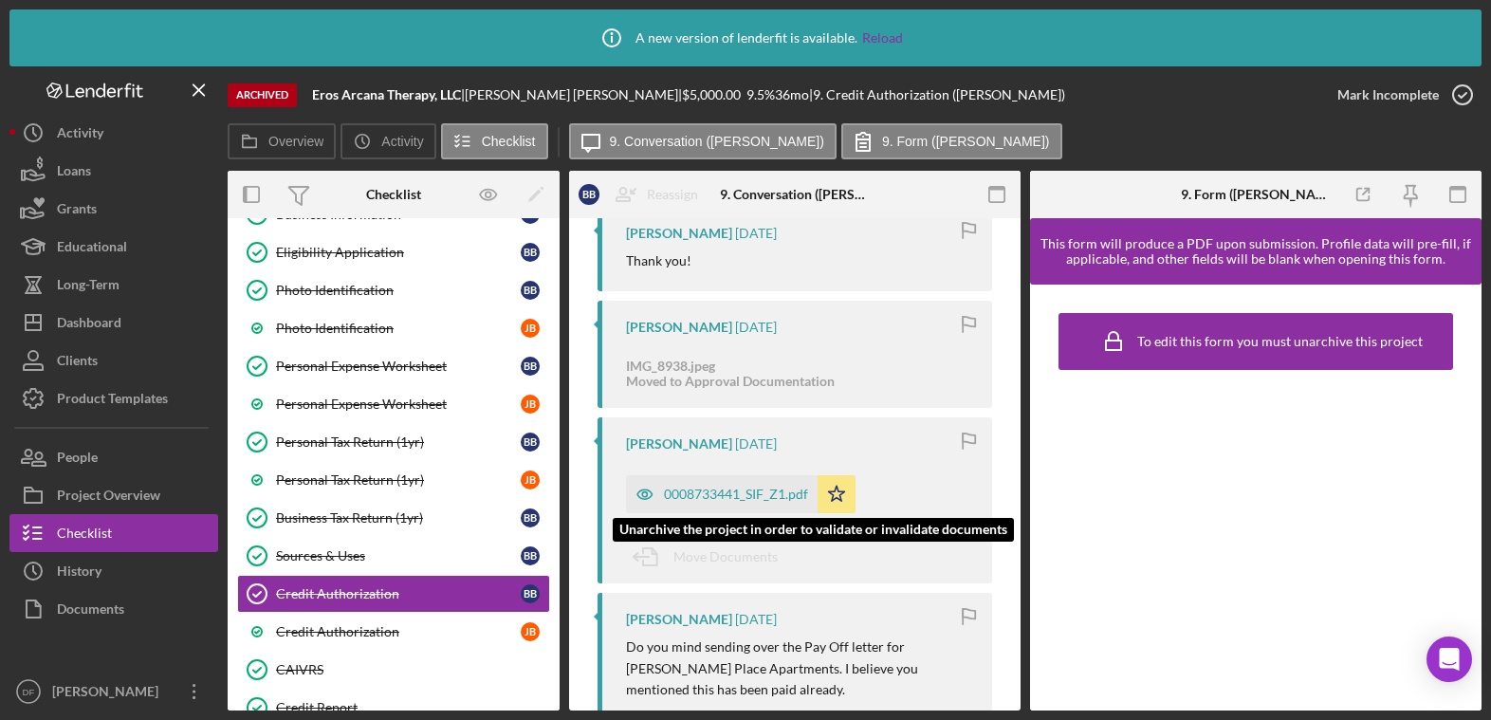
scroll to position [285, 0]
click at [768, 494] on div "0008733441_SIF_Z1.pdf" at bounding box center [736, 493] width 144 height 15
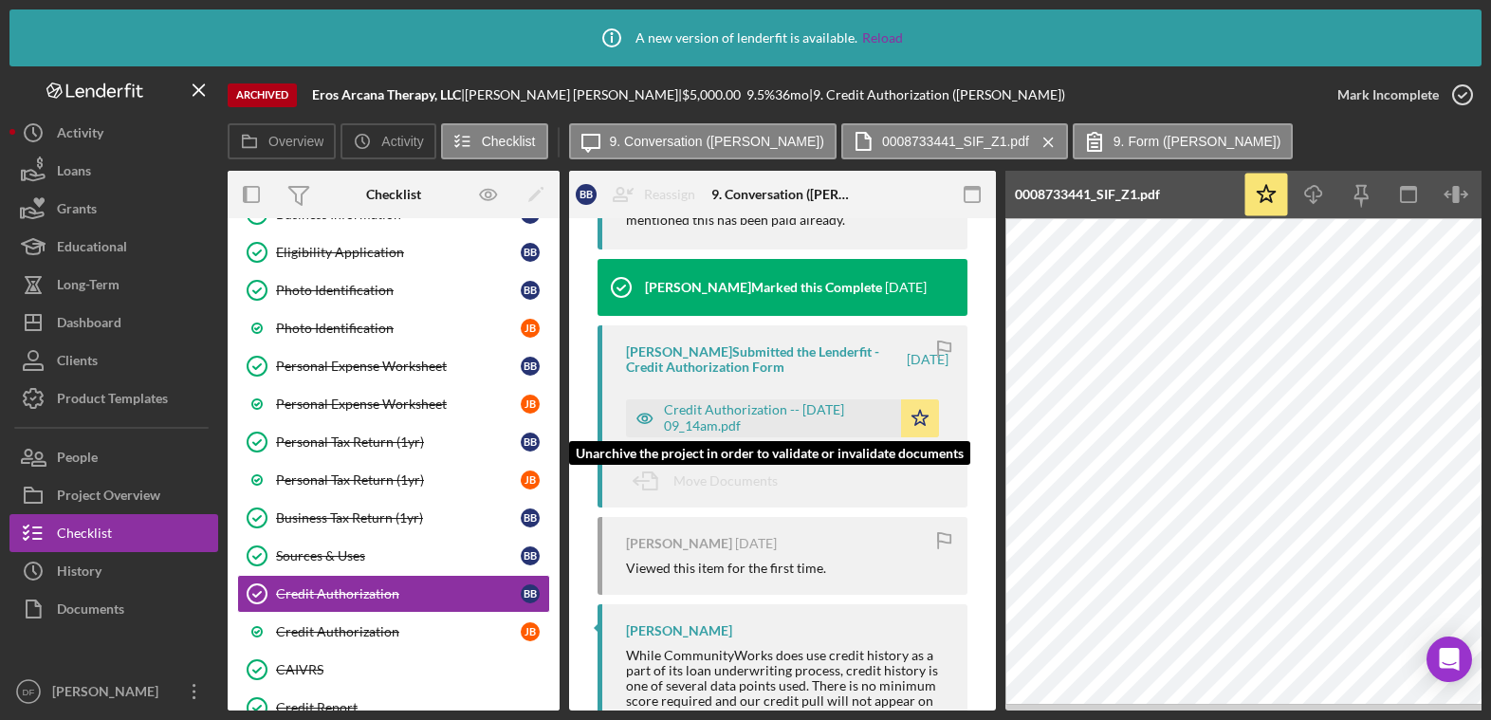
scroll to position [754, 0]
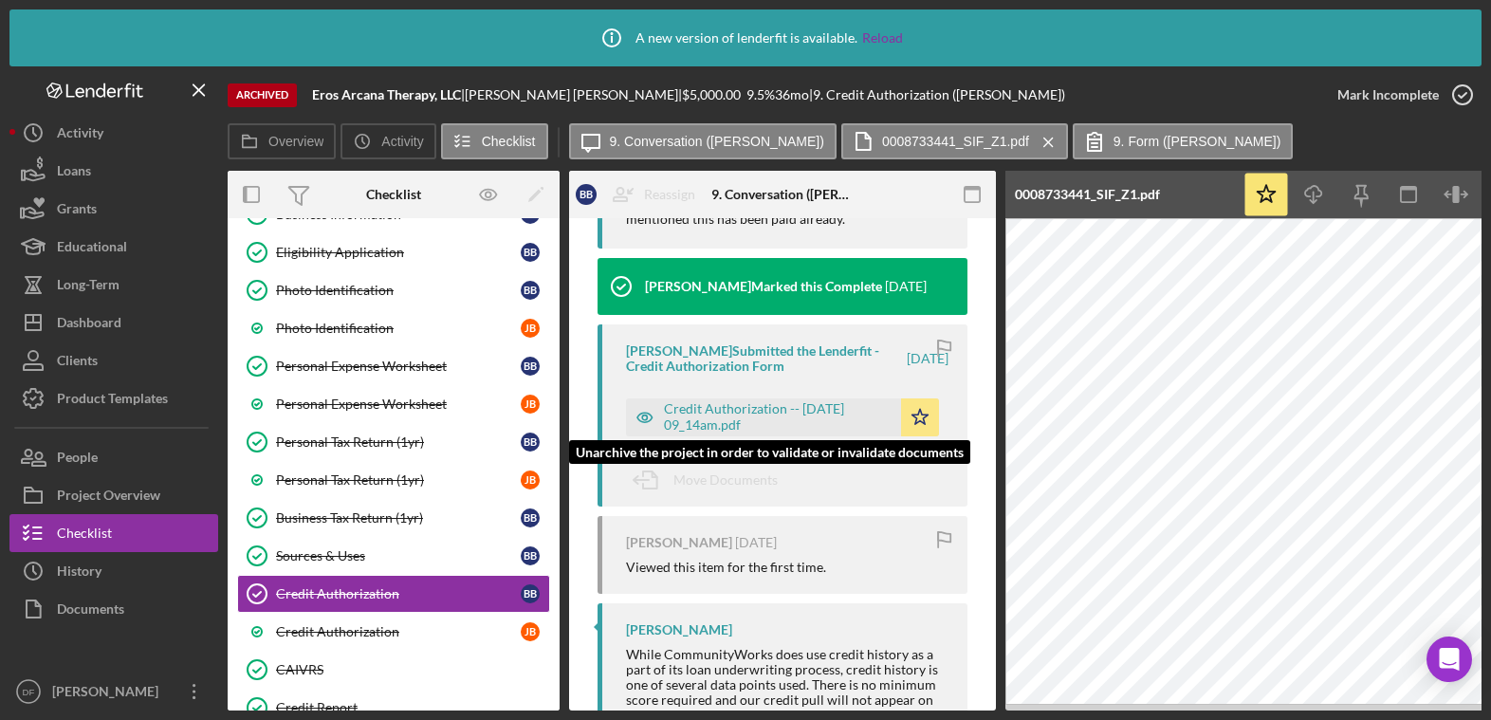
click at [878, 425] on div "Credit Authorization -- 2024-08-16 09_14am.pdf" at bounding box center [778, 416] width 228 height 30
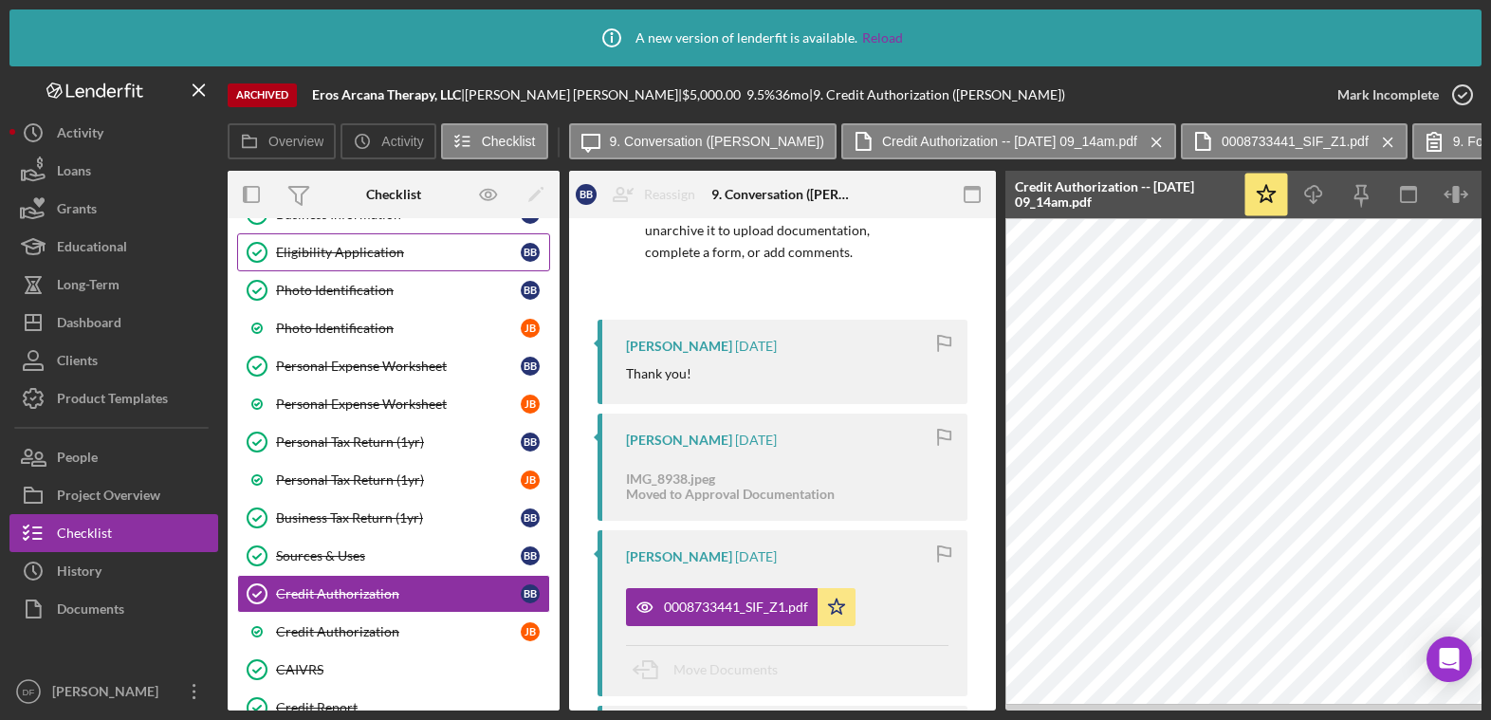
scroll to position [170, 0]
